Goal: Navigation & Orientation: Find specific page/section

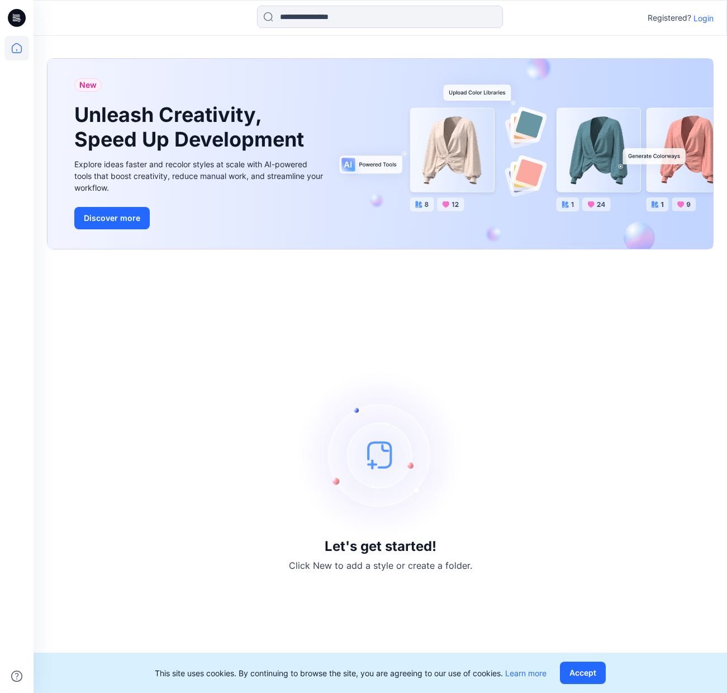
click at [705, 19] on p "Login" at bounding box center [704, 18] width 20 height 12
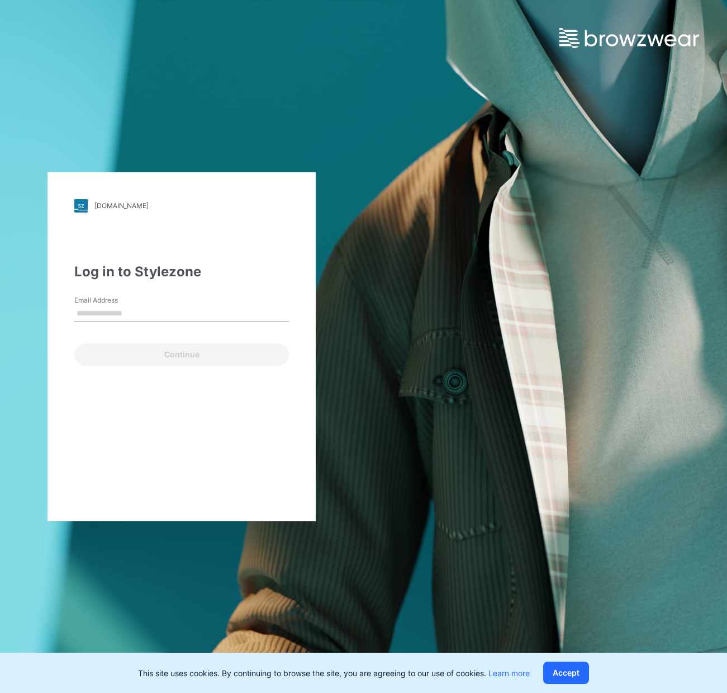
click at [149, 308] on input "Email Address" at bounding box center [181, 313] width 215 height 17
type input "**********"
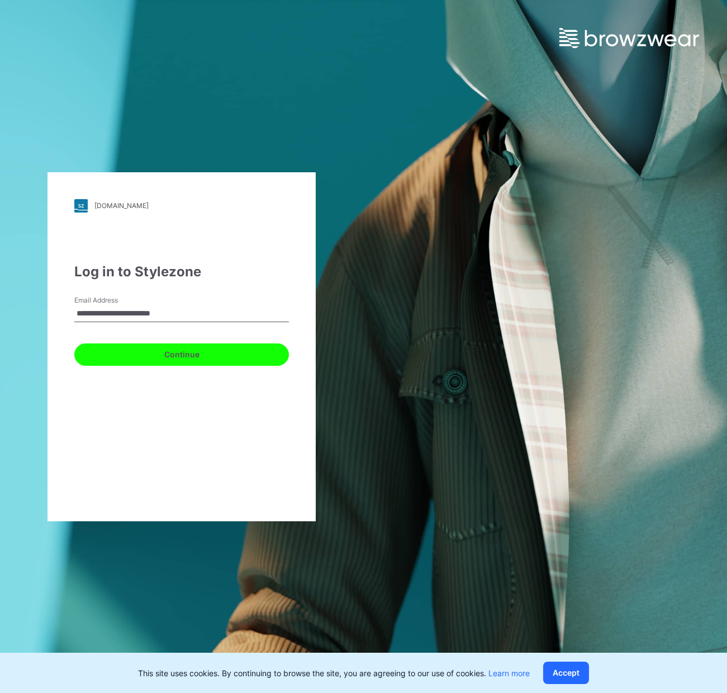
click at [177, 358] on button "Continue" at bounding box center [181, 354] width 215 height 22
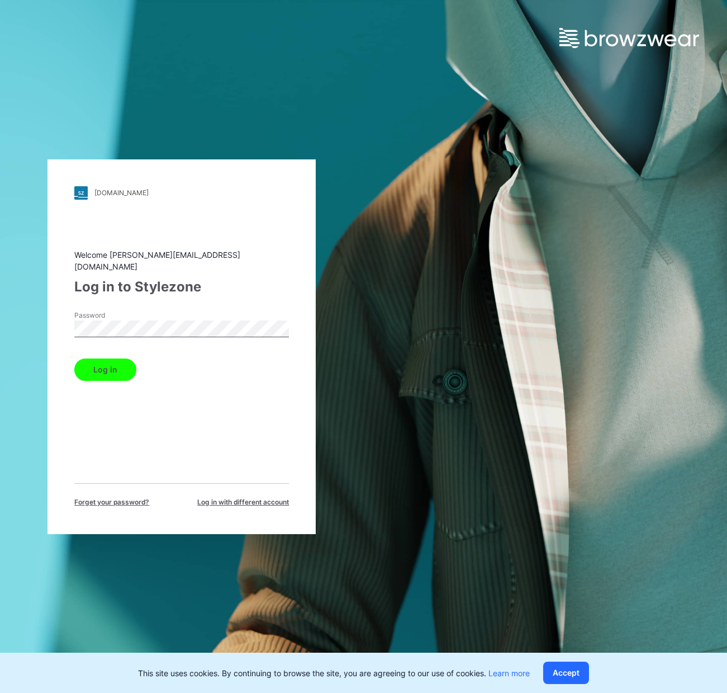
click at [108, 365] on button "Log in" at bounding box center [105, 369] width 62 height 22
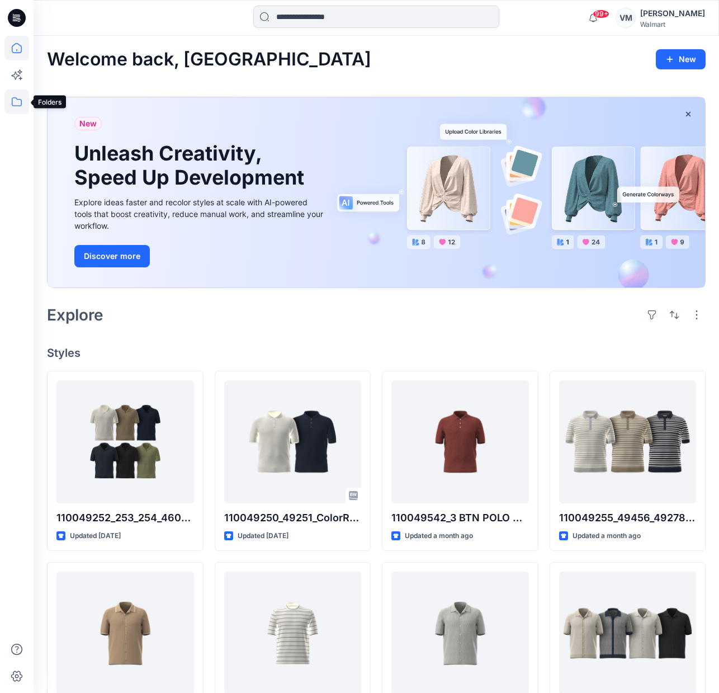
click at [16, 101] on icon at bounding box center [16, 101] width 25 height 25
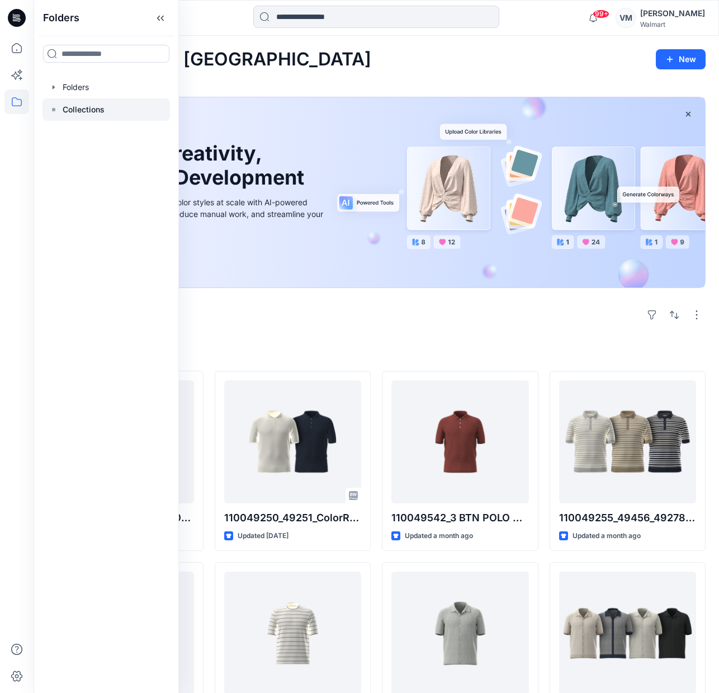
click at [73, 109] on p "Collections" at bounding box center [84, 109] width 42 height 13
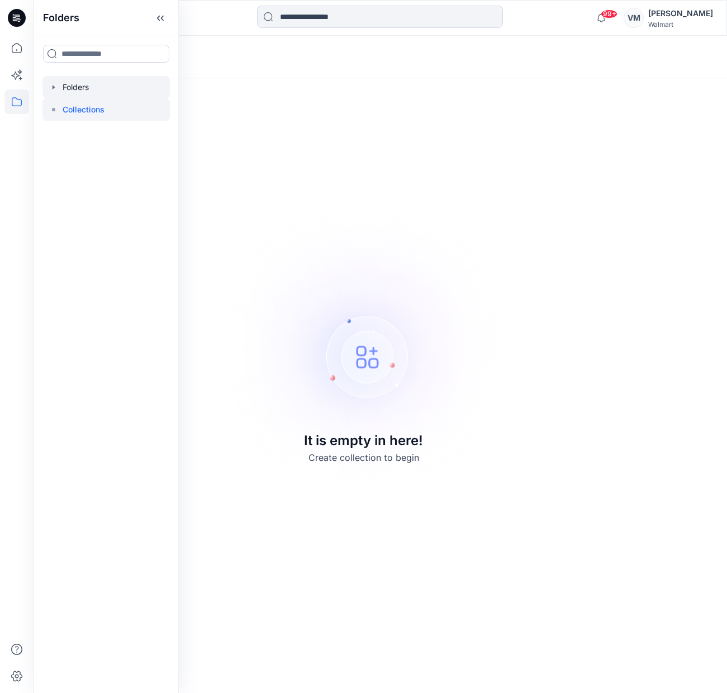
click at [50, 81] on div at bounding box center [105, 87] width 127 height 22
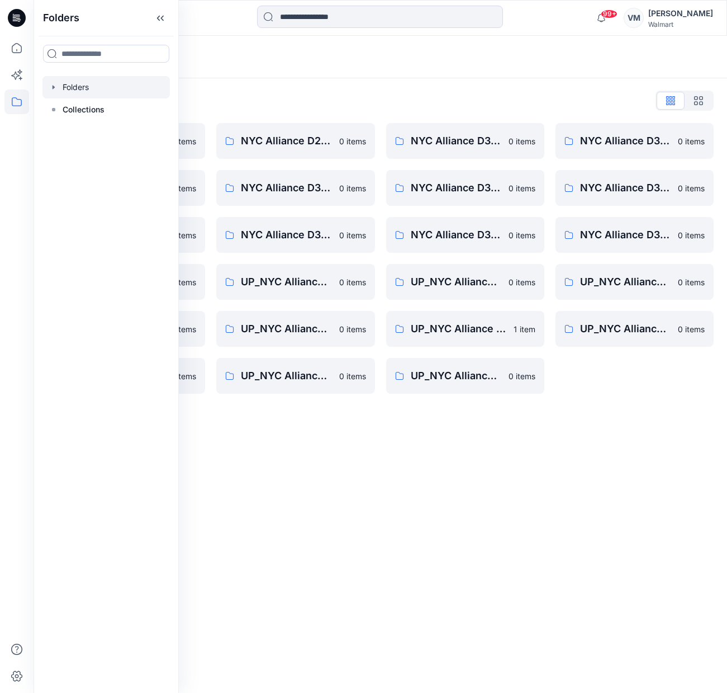
click at [351, 509] on div "Folders Folders List *UP_NYC Alliance D34_NYC IN* 0 items NYC Alliance D33 Girl…" at bounding box center [381, 364] width 694 height 657
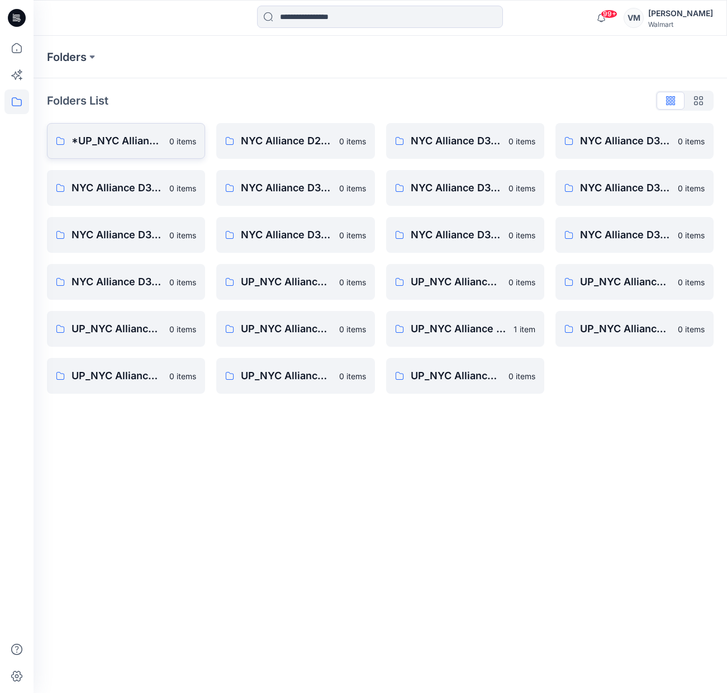
click at [133, 140] on p "*UP_NYC Alliance D34_NYC IN*" at bounding box center [117, 141] width 91 height 16
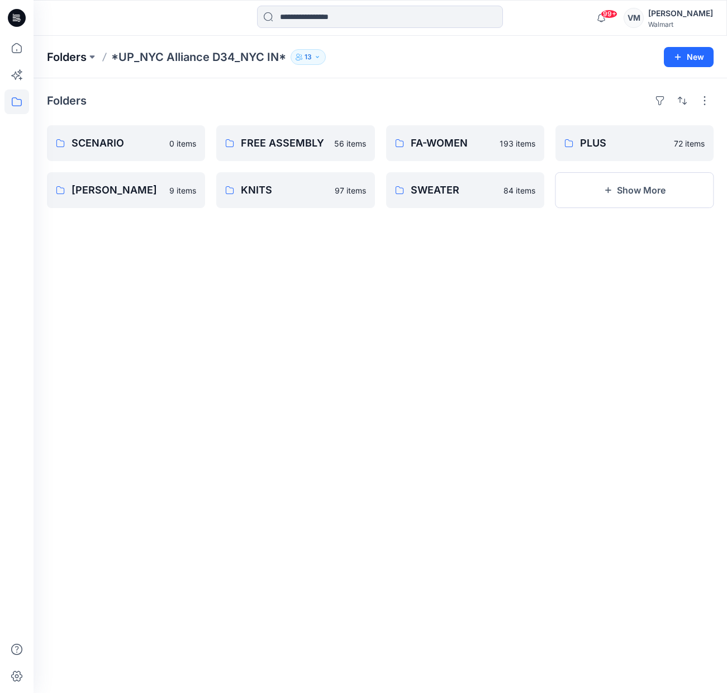
click at [68, 58] on p "Folders" at bounding box center [67, 57] width 40 height 16
